Goal: Task Accomplishment & Management: Complete application form

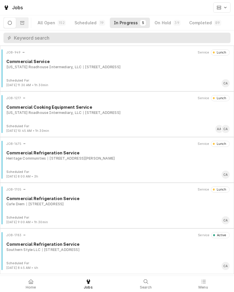
click at [53, 247] on div "Commercial Refrigeration Service" at bounding box center [118, 244] width 224 height 6
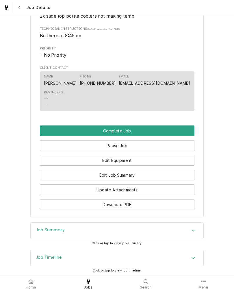
scroll to position [368, 0]
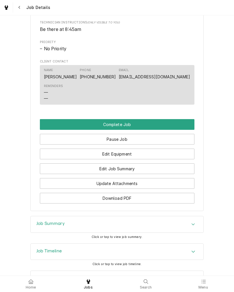
click at [49, 159] on button "Edit Equipment" at bounding box center [117, 154] width 155 height 11
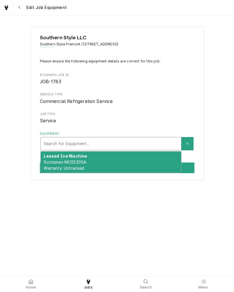
click at [190, 146] on button "Equipment" at bounding box center [188, 143] width 12 height 13
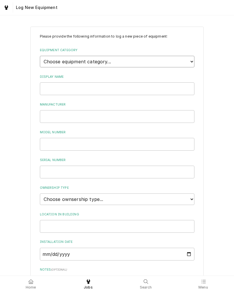
click at [185, 63] on select "Choose equipment category... Ice Machines Refrigeration Beverage Equipment Work…" at bounding box center [117, 62] width 155 height 12
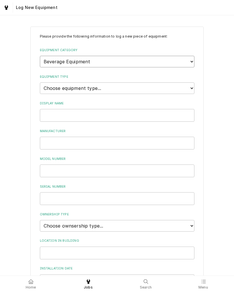
click at [187, 60] on select "Choose equipment category... Ice Machines Refrigeration Beverage Equipment Work…" at bounding box center [117, 62] width 155 height 12
select select "8"
click at [183, 85] on select "Choose equipment type... Bar Refrigeration Blast Chiller Chef Base Freezer Chef…" at bounding box center [117, 88] width 155 height 12
select select "62"
click at [168, 109] on input "Display Name" at bounding box center [117, 115] width 155 height 13
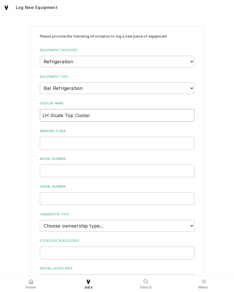
click at [56, 109] on input "LH Slude Top Cooler" at bounding box center [117, 115] width 155 height 13
type input "LH Slide Top Cooler"
click at [55, 139] on input "Manufacturer" at bounding box center [117, 143] width 155 height 13
type input "[PERSON_NAME]-Air"
click at [58, 169] on input "Model Number" at bounding box center [117, 171] width 155 height 13
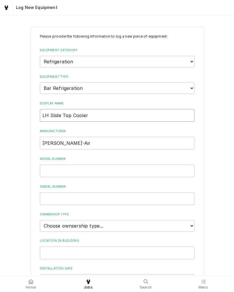
click at [98, 110] on input "LH Slide Top Cooler" at bounding box center [117, 115] width 155 height 13
click at [50, 167] on input "Model Number" at bounding box center [117, 171] width 155 height 13
type input "DW64"
click at [56, 192] on input "Serial Number" at bounding box center [117, 198] width 155 height 13
type input "8"
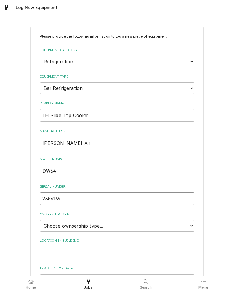
type input "2354169"
click at [109, 220] on select "Choose ownsership type... Unknown Owned Leased Rented" at bounding box center [117, 226] width 155 height 12
select select "1"
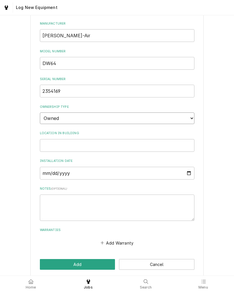
scroll to position [107, 0]
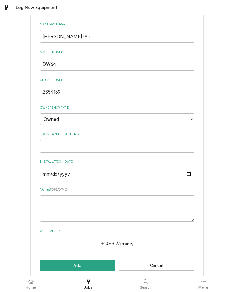
click at [82, 261] on button "Add" at bounding box center [78, 265] width 76 height 11
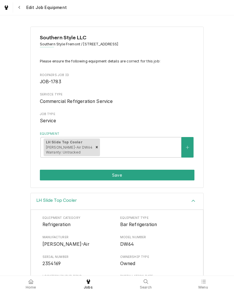
click at [182, 146] on button "Equipment" at bounding box center [188, 147] width 12 height 21
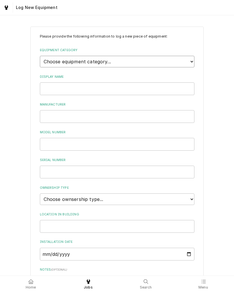
click at [181, 59] on select "Choose equipment category... Ice Machines Refrigeration Beverage Equipment Work…" at bounding box center [117, 62] width 155 height 12
select select "8"
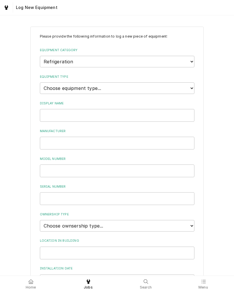
click at [152, 84] on select "Choose equipment type... Bar Refrigeration Blast Chiller Chef Base Freezer Chef…" at bounding box center [117, 88] width 155 height 12
select select "62"
click at [138, 111] on input "Display Name" at bounding box center [117, 115] width 155 height 13
type input "RH Slide Top Cooler"
click at [49, 137] on input "Manufacturer" at bounding box center [117, 143] width 155 height 13
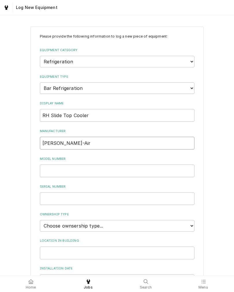
type input "[PERSON_NAME]-Air"
click at [50, 168] on input "Model Number" at bounding box center [117, 171] width 155 height 13
type input "DW64"
click at [41, 194] on input "Serial Number" at bounding box center [117, 198] width 155 height 13
type input "4502045"
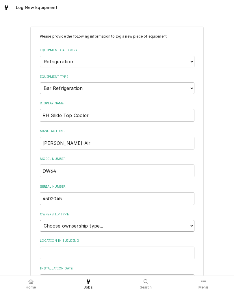
click at [187, 220] on select "Choose ownsership type... Unknown Owned Leased Rented" at bounding box center [117, 226] width 155 height 12
select select "1"
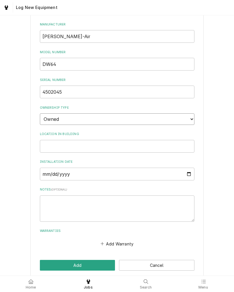
scroll to position [107, 0]
click at [92, 260] on button "Add" at bounding box center [78, 265] width 76 height 11
